Goal: Find specific page/section: Find specific page/section

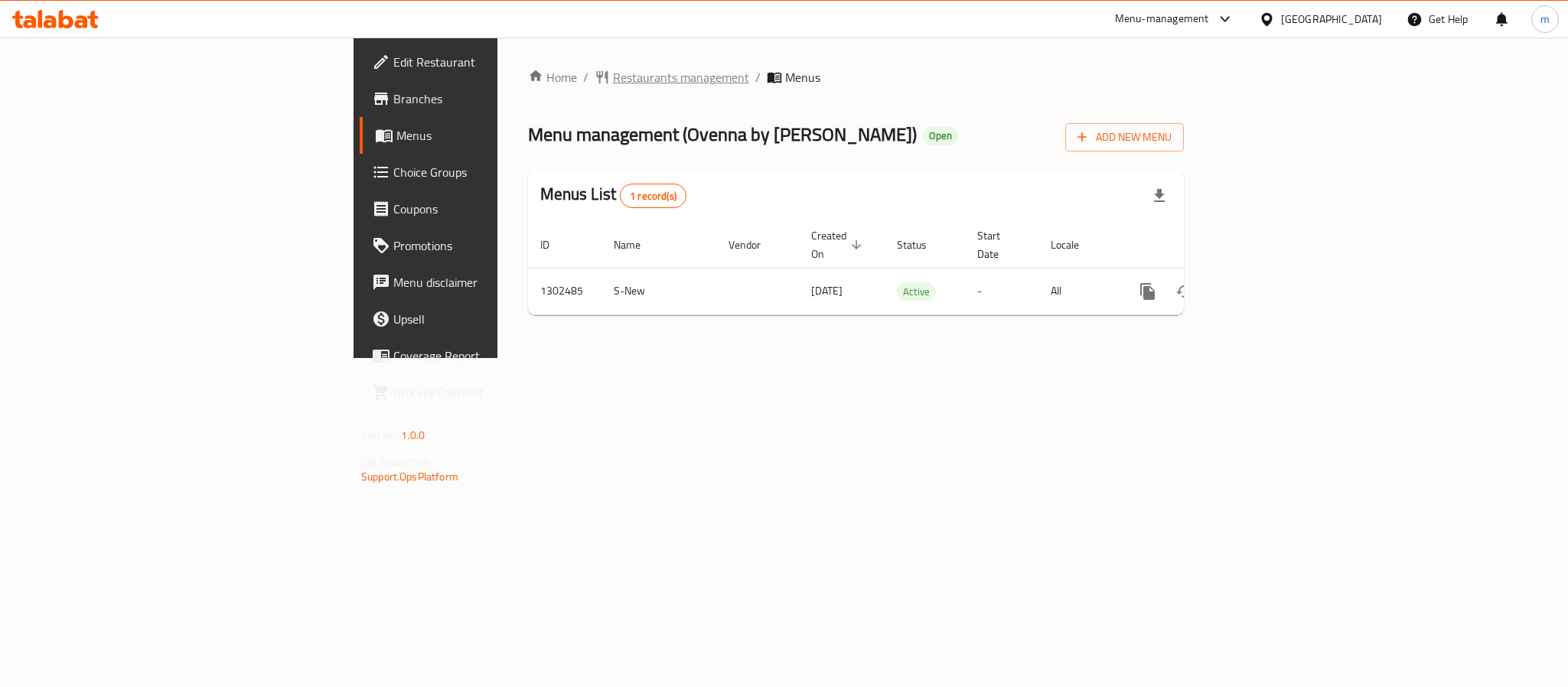
click at [612, 80] on span "Restaurants management" at bounding box center [680, 77] width 136 height 19
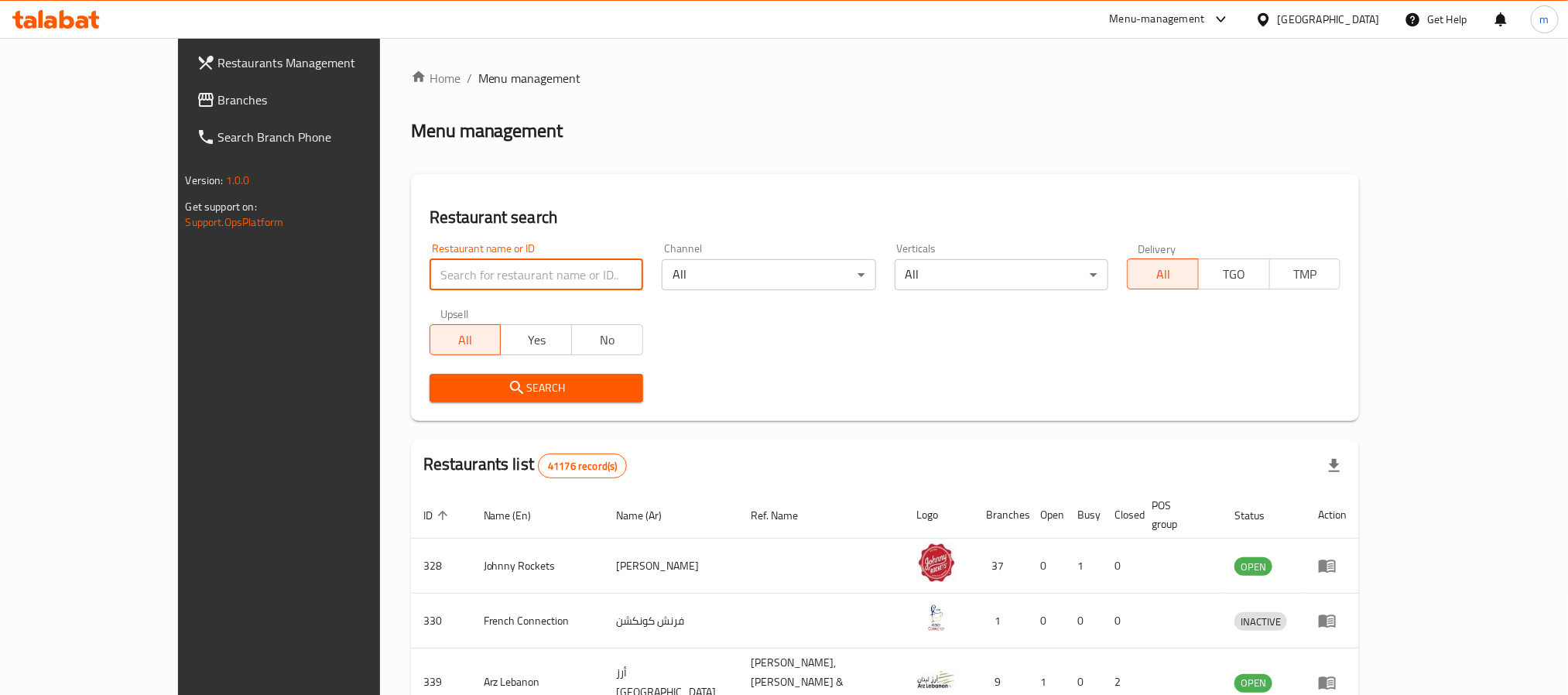
click at [430, 274] on input "search" at bounding box center [537, 274] width 213 height 31
paste input "Muhammara With Cheese Wrap"
type input "Muhammara With Cheese Wrap"
click at [579, 274] on input "Muhammara With Cheese Wrap" at bounding box center [537, 274] width 213 height 31
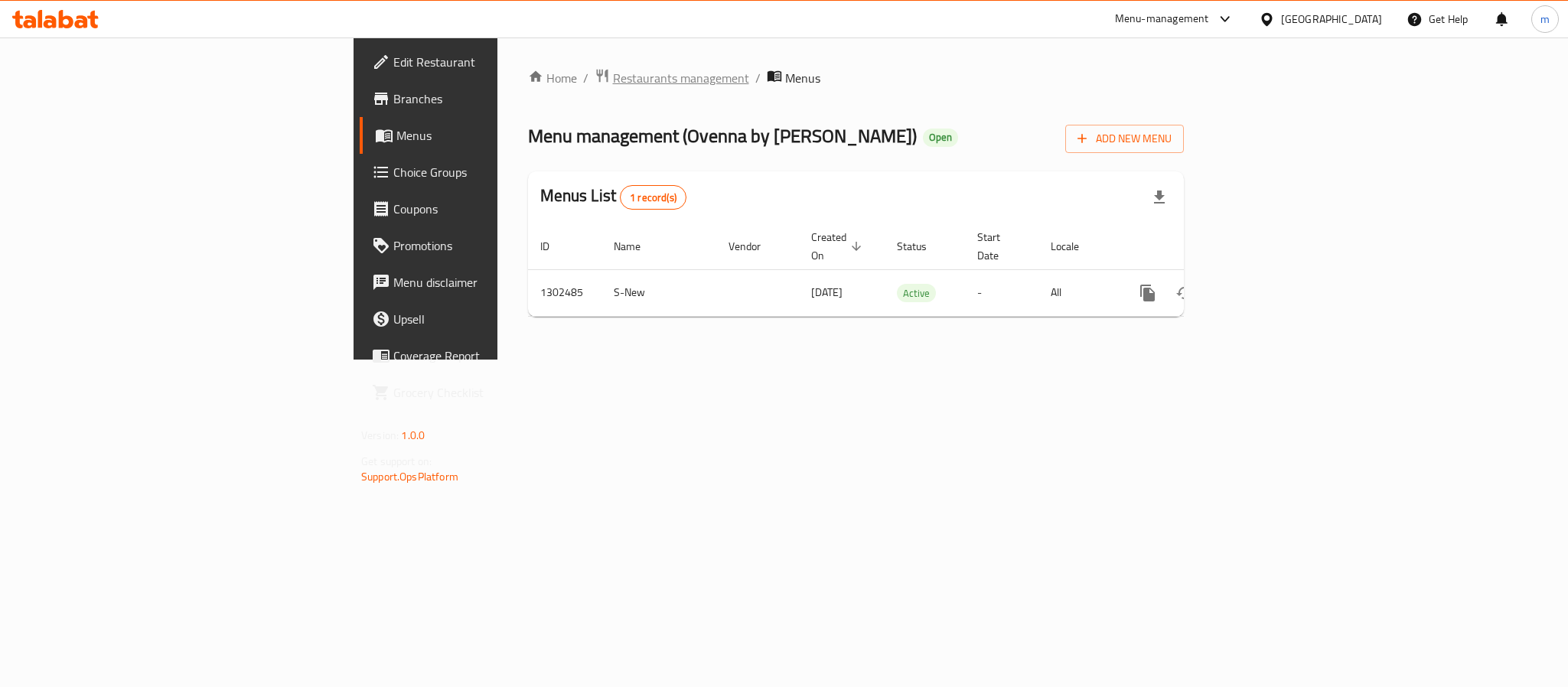
click at [612, 72] on span "Restaurants management" at bounding box center [680, 78] width 136 height 19
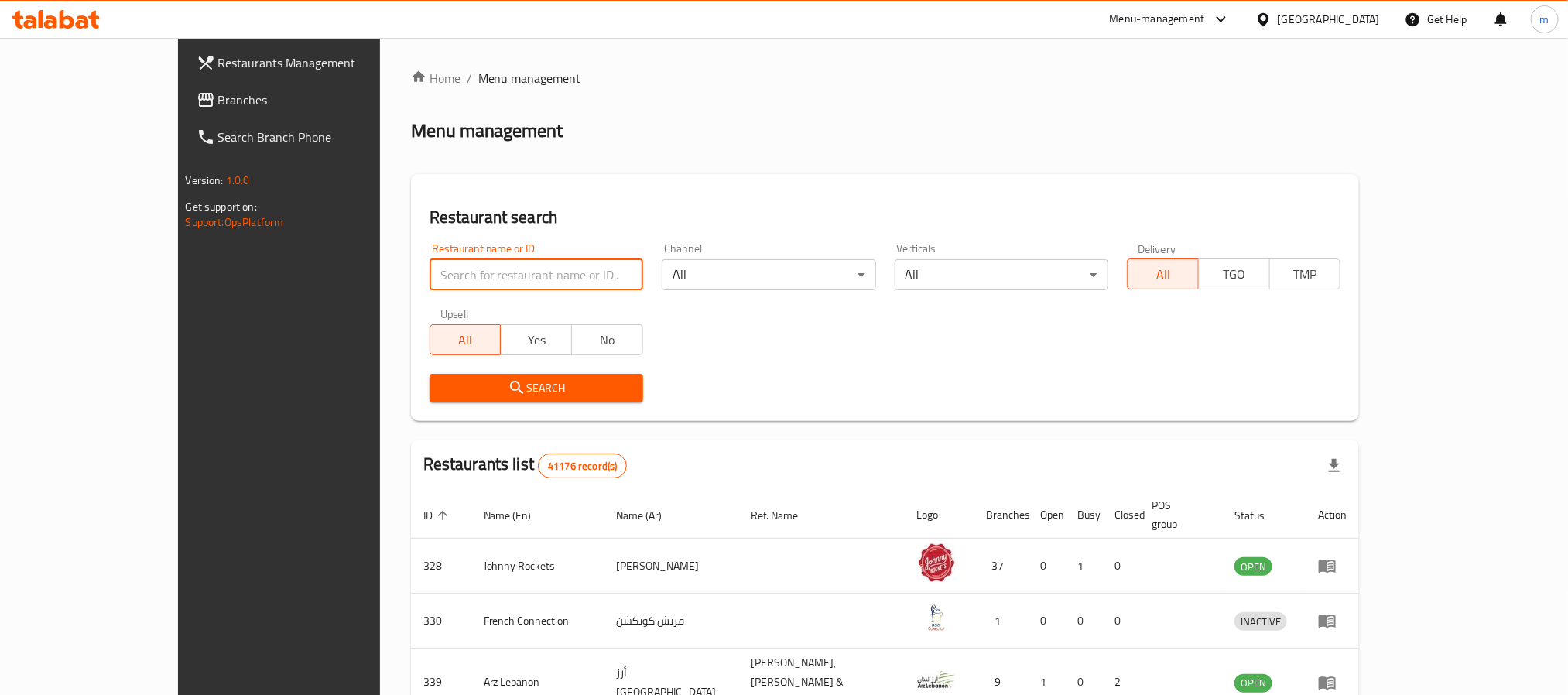
click at [430, 260] on input "search" at bounding box center [537, 274] width 213 height 31
paste input "702440"
type input "702440"
click at [442, 388] on span "Search" at bounding box center [536, 387] width 189 height 19
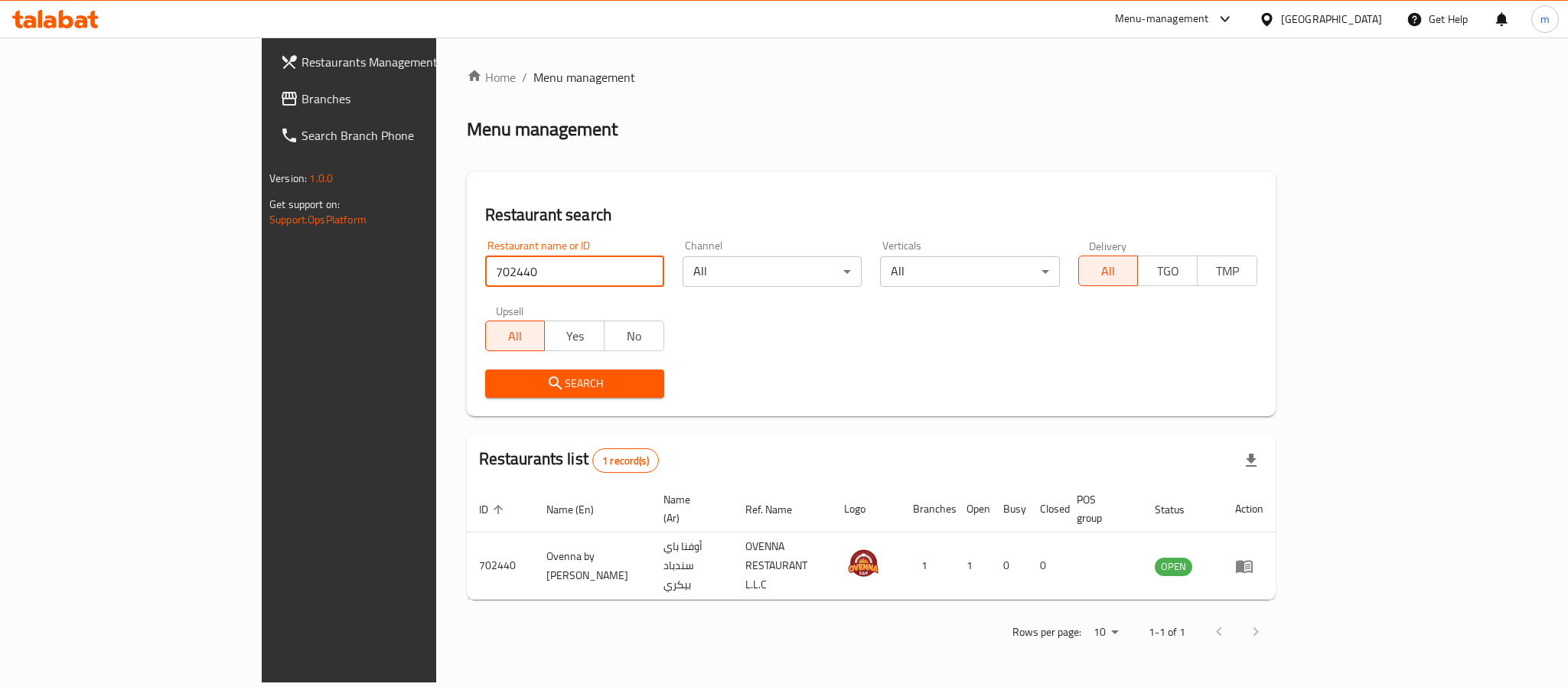
click at [485, 266] on input "702440" at bounding box center [575, 271] width 179 height 31
click at [268, 80] on link "Branches" at bounding box center [395, 98] width 255 height 36
